Goal: Task Accomplishment & Management: Use online tool/utility

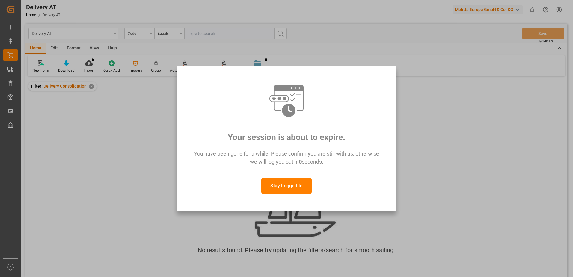
click at [302, 190] on button "Stay Logged In" at bounding box center [287, 186] width 50 height 16
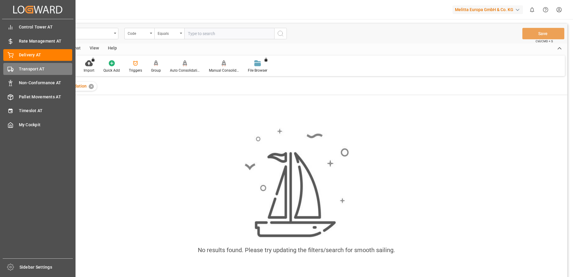
click at [19, 68] on span "Transport AT" at bounding box center [46, 69] width 54 height 6
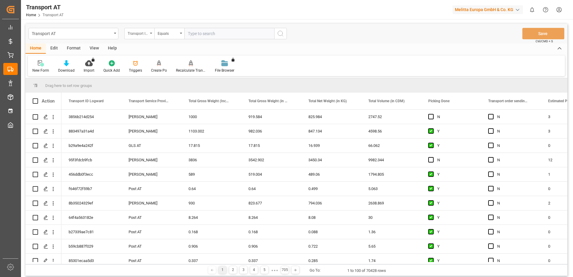
click at [151, 34] on icon "open menu" at bounding box center [151, 33] width 2 height 1
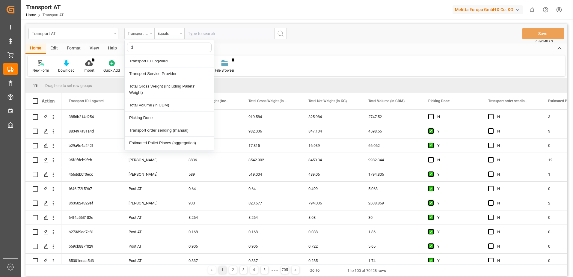
type input "do"
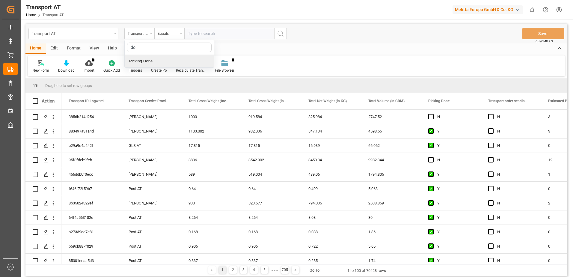
click at [154, 60] on div "Picking Done" at bounding box center [169, 61] width 89 height 13
click at [210, 35] on input "text" at bounding box center [229, 33] width 90 height 11
type input "Y"
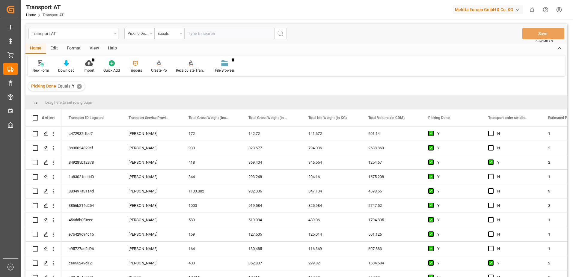
click at [150, 34] on div "Picking Done" at bounding box center [139, 33] width 30 height 11
type input "manu"
click at [155, 62] on div "Transport order sending (manual)" at bounding box center [169, 61] width 89 height 13
click at [209, 38] on input "text" at bounding box center [229, 33] width 90 height 11
type input "N"
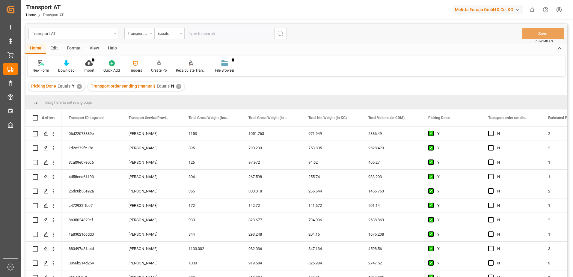
click at [151, 34] on div "Transport order sending (manual)" at bounding box center [139, 33] width 30 height 11
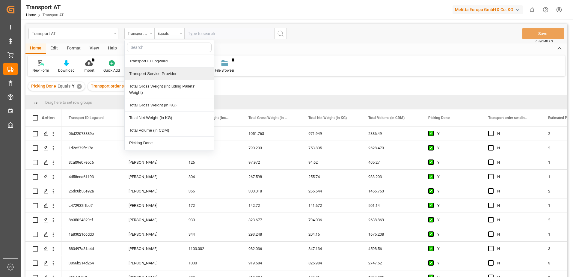
click at [157, 72] on div "Transport Service Provider" at bounding box center [169, 73] width 89 height 13
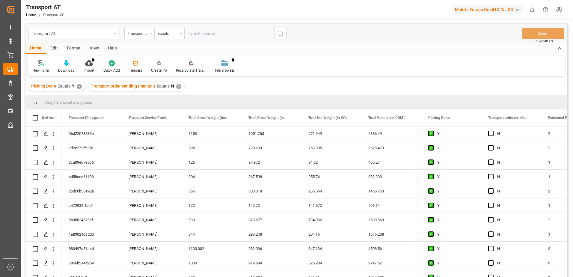
click at [211, 32] on input "text" at bounding box center [229, 33] width 90 height 11
type input "gebr [PERSON_NAME]"
click at [92, 48] on div "View" at bounding box center [94, 48] width 18 height 10
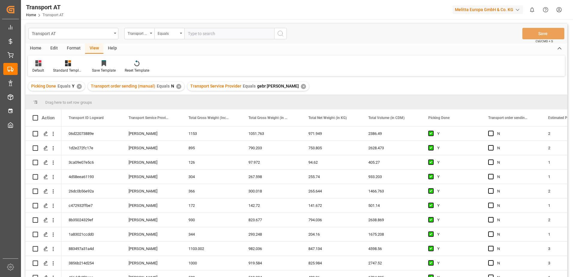
click at [42, 67] on div "Default" at bounding box center [38, 66] width 21 height 13
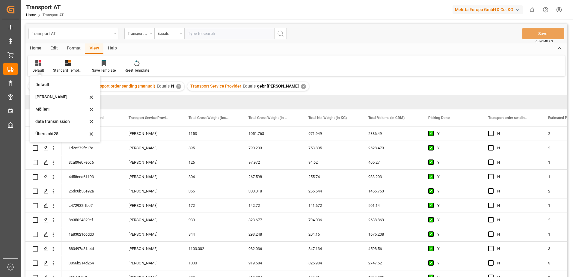
click at [49, 123] on div "data transmission" at bounding box center [61, 121] width 52 height 6
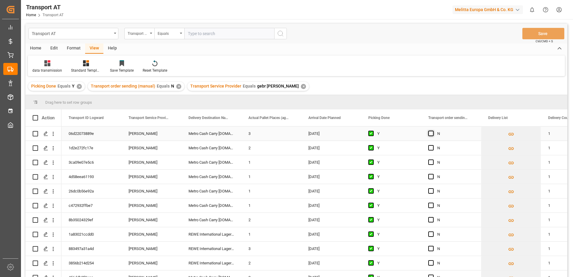
click at [429, 135] on span "Press SPACE to select this row." at bounding box center [431, 133] width 5 height 5
click at [433, 131] on input "Press SPACE to select this row." at bounding box center [433, 131] width 0 height 0
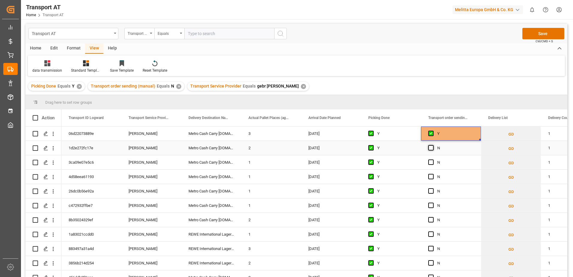
click at [430, 148] on span "Press SPACE to select this row." at bounding box center [431, 147] width 5 height 5
click at [433, 145] on input "Press SPACE to select this row." at bounding box center [433, 145] width 0 height 0
click at [428, 163] on div "N" at bounding box center [451, 162] width 60 height 14
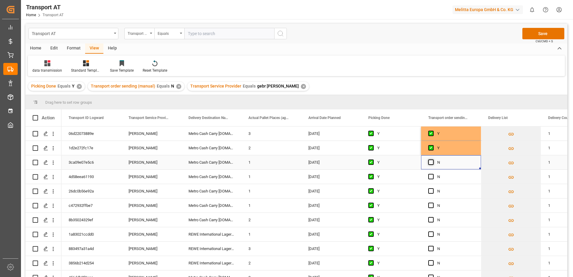
click at [430, 163] on span "Press SPACE to select this row." at bounding box center [431, 162] width 5 height 5
click at [433, 160] on input "Press SPACE to select this row." at bounding box center [433, 160] width 0 height 0
click at [431, 175] on span "Press SPACE to select this row." at bounding box center [431, 176] width 5 height 5
click at [433, 174] on input "Press SPACE to select this row." at bounding box center [433, 174] width 0 height 0
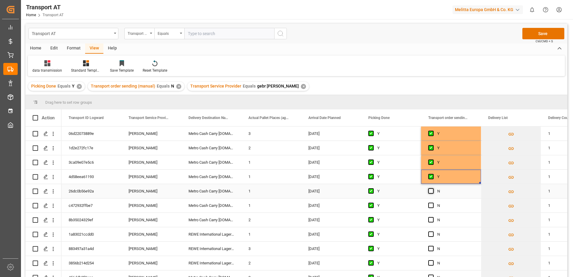
click at [433, 192] on div "Press SPACE to select this row." at bounding box center [433, 191] width 9 height 14
click at [432, 192] on span "Press SPACE to select this row." at bounding box center [431, 190] width 5 height 5
click at [433, 188] on input "Press SPACE to select this row." at bounding box center [433, 188] width 0 height 0
click at [433, 205] on span "Press SPACE to select this row." at bounding box center [431, 205] width 5 height 5
click at [433, 203] on input "Press SPACE to select this row." at bounding box center [433, 203] width 0 height 0
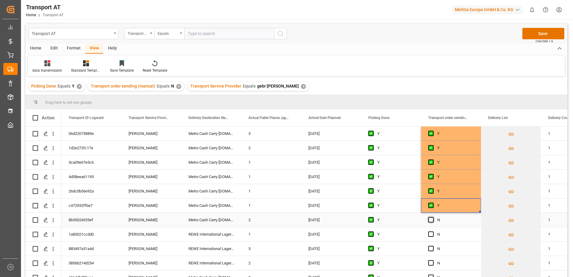
click at [430, 221] on span "Press SPACE to select this row." at bounding box center [431, 219] width 5 height 5
click at [433, 217] on input "Press SPACE to select this row." at bounding box center [433, 217] width 0 height 0
click at [432, 234] on span "Press SPACE to select this row." at bounding box center [431, 234] width 5 height 5
click at [433, 232] on input "Press SPACE to select this row." at bounding box center [433, 232] width 0 height 0
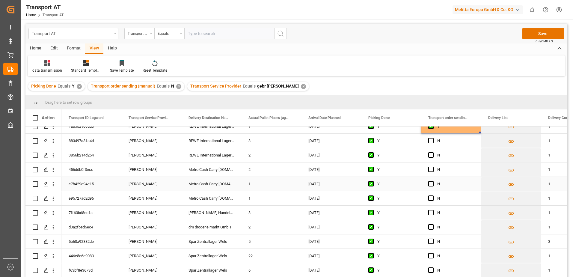
scroll to position [93, 0]
click at [430, 157] on span "Press SPACE to select this row." at bounding box center [431, 155] width 5 height 5
click at [433, 153] on input "Press SPACE to select this row." at bounding box center [433, 153] width 0 height 0
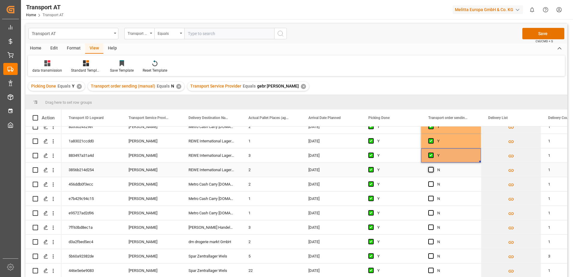
click at [431, 169] on span "Press SPACE to select this row." at bounding box center [431, 169] width 5 height 5
click at [433, 167] on input "Press SPACE to select this row." at bounding box center [433, 167] width 0 height 0
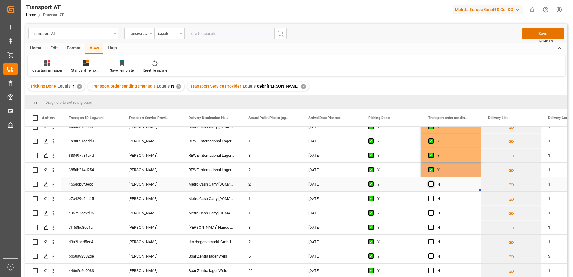
click at [431, 185] on span "Press SPACE to select this row." at bounding box center [431, 183] width 5 height 5
click at [433, 181] on input "Press SPACE to select this row." at bounding box center [433, 181] width 0 height 0
click at [432, 199] on span "Press SPACE to select this row." at bounding box center [431, 198] width 5 height 5
click at [433, 196] on input "Press SPACE to select this row." at bounding box center [433, 196] width 0 height 0
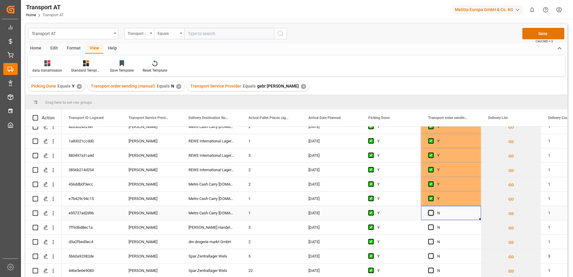
click at [432, 213] on span "Press SPACE to select this row." at bounding box center [431, 212] width 5 height 5
click at [433, 210] on input "Press SPACE to select this row." at bounding box center [433, 210] width 0 height 0
click at [431, 228] on span "Press SPACE to select this row." at bounding box center [431, 227] width 5 height 5
click at [433, 225] on input "Press SPACE to select this row." at bounding box center [433, 225] width 0 height 0
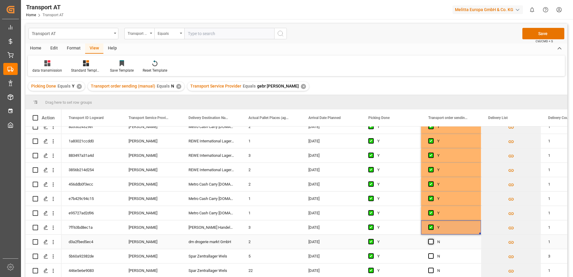
click at [433, 242] on span "Press SPACE to select this row." at bounding box center [431, 241] width 5 height 5
click at [433, 239] on input "Press SPACE to select this row." at bounding box center [433, 239] width 0 height 0
click at [432, 257] on span "Press SPACE to select this row." at bounding box center [431, 255] width 5 height 5
click at [433, 253] on input "Press SPACE to select this row." at bounding box center [433, 253] width 0 height 0
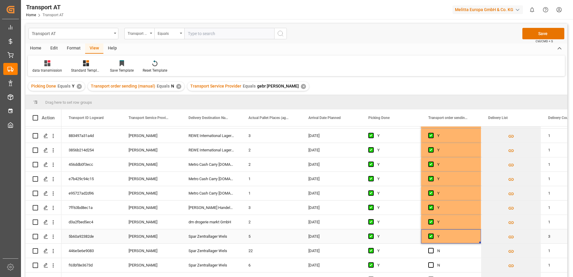
scroll to position [123, 0]
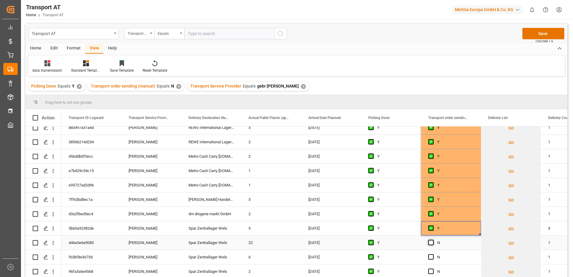
click at [434, 240] on span "Press SPACE to select this row." at bounding box center [431, 242] width 5 height 5
click at [433, 240] on input "Press SPACE to select this row." at bounding box center [433, 240] width 0 height 0
click at [431, 254] on span "Press SPACE to select this row." at bounding box center [431, 256] width 5 height 5
click at [433, 254] on input "Press SPACE to select this row." at bounding box center [433, 254] width 0 height 0
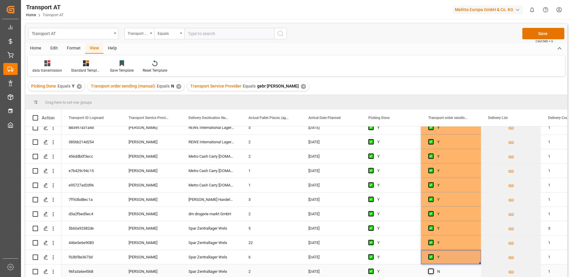
click at [431, 270] on span "Press SPACE to select this row." at bounding box center [431, 271] width 5 height 5
click at [433, 269] on input "Press SPACE to select this row." at bounding box center [433, 269] width 0 height 0
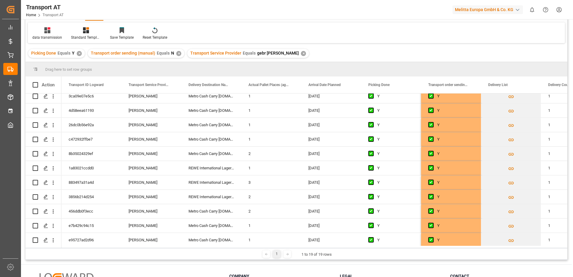
scroll to position [0, 0]
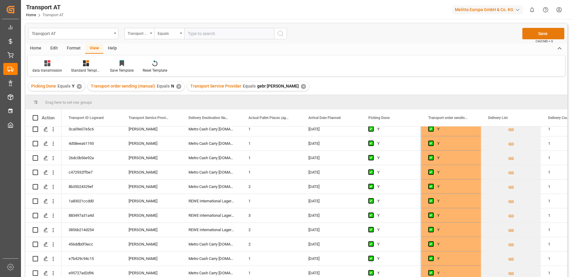
click at [531, 36] on button "Save" at bounding box center [544, 33] width 42 height 11
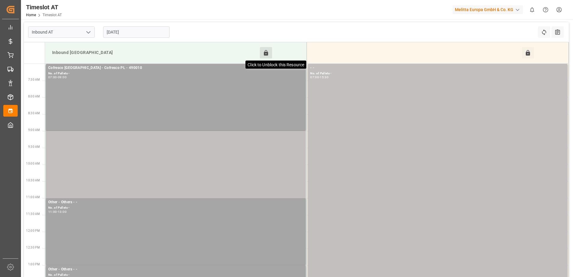
click at [264, 51] on icon at bounding box center [266, 53] width 6 height 6
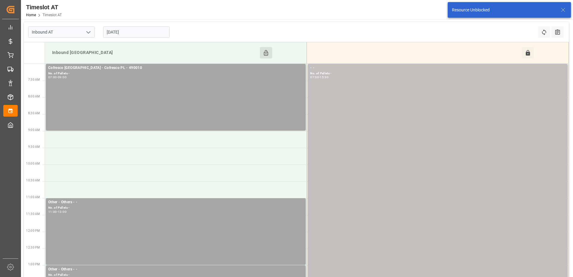
click at [178, 73] on div "No. of Pallets -" at bounding box center [175, 73] width 255 height 5
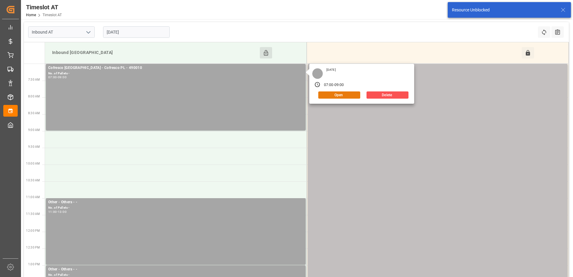
click at [326, 96] on button "Open" at bounding box center [339, 94] width 42 height 7
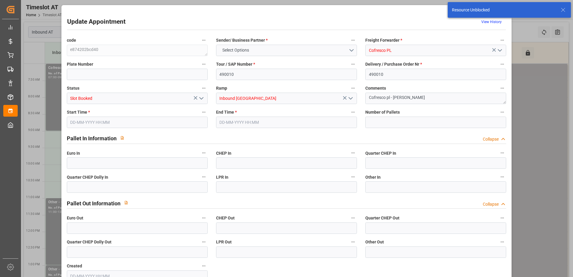
type input "0"
type input "[DATE] 07:00"
type input "03-10-2025 09:00"
type input "29-09-2025 13:00"
click at [200, 99] on polyline "open menu" at bounding box center [202, 98] width 4 height 2
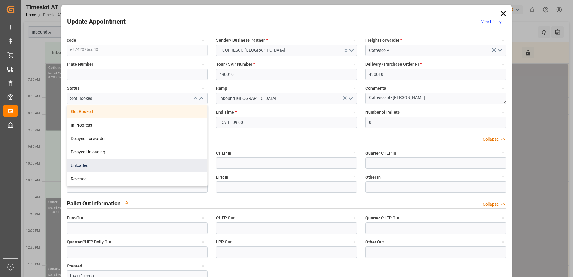
click at [96, 165] on div "Unloaded" at bounding box center [137, 165] width 140 height 13
type input "Unloaded"
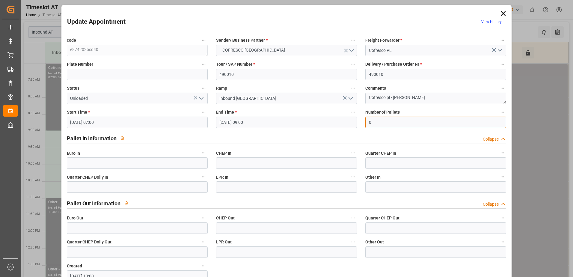
click at [380, 119] on input "0" at bounding box center [436, 122] width 141 height 11
type input "58"
click at [170, 161] on input "text" at bounding box center [137, 162] width 141 height 11
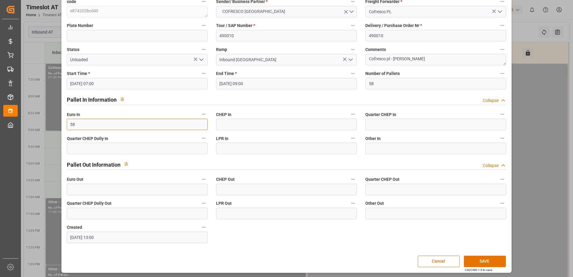
scroll to position [40, 0]
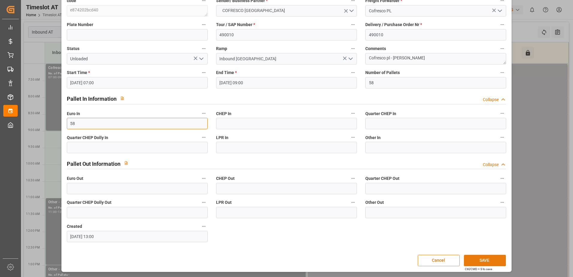
type input "58"
click at [480, 259] on button "SAVE" at bounding box center [485, 260] width 42 height 11
